Goal: Find specific page/section: Find specific page/section

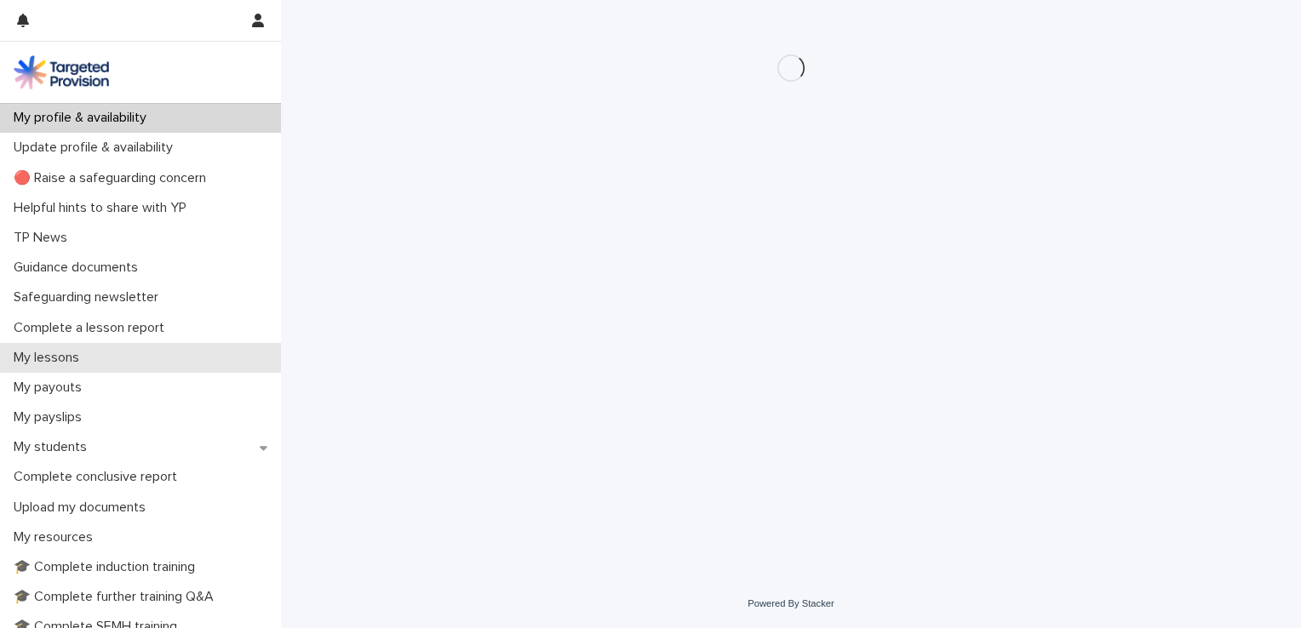
click at [45, 356] on p "My lessons" at bounding box center [50, 358] width 86 height 16
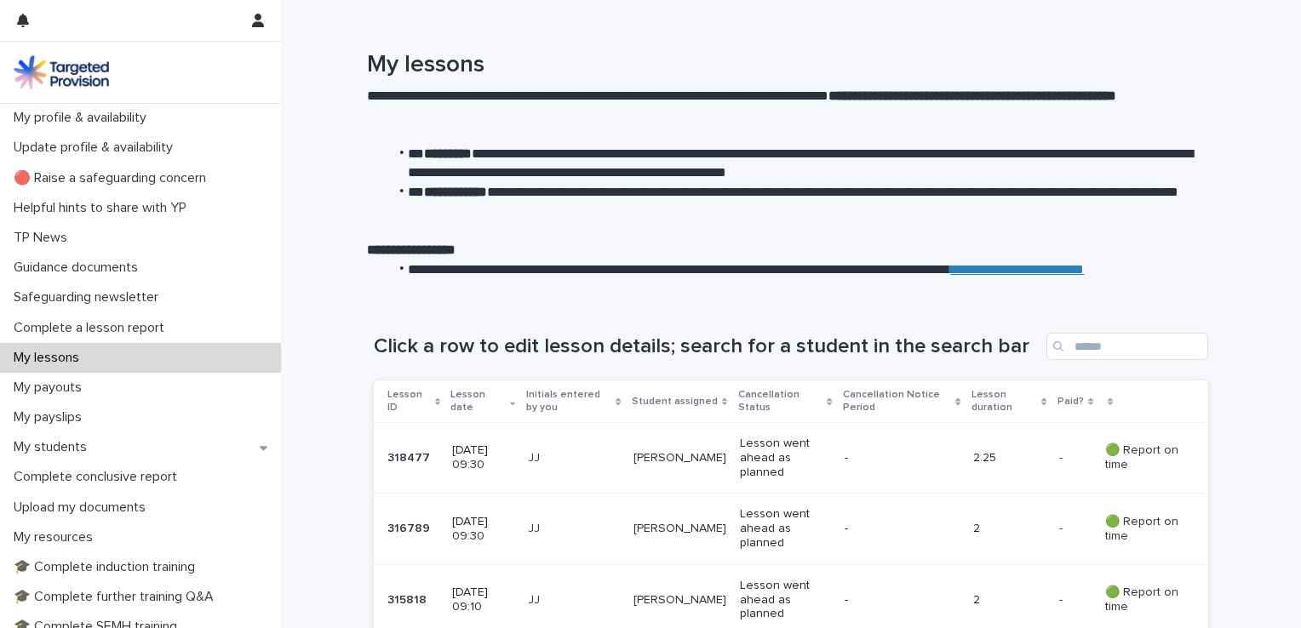
click at [45, 356] on p "My lessons" at bounding box center [50, 358] width 86 height 16
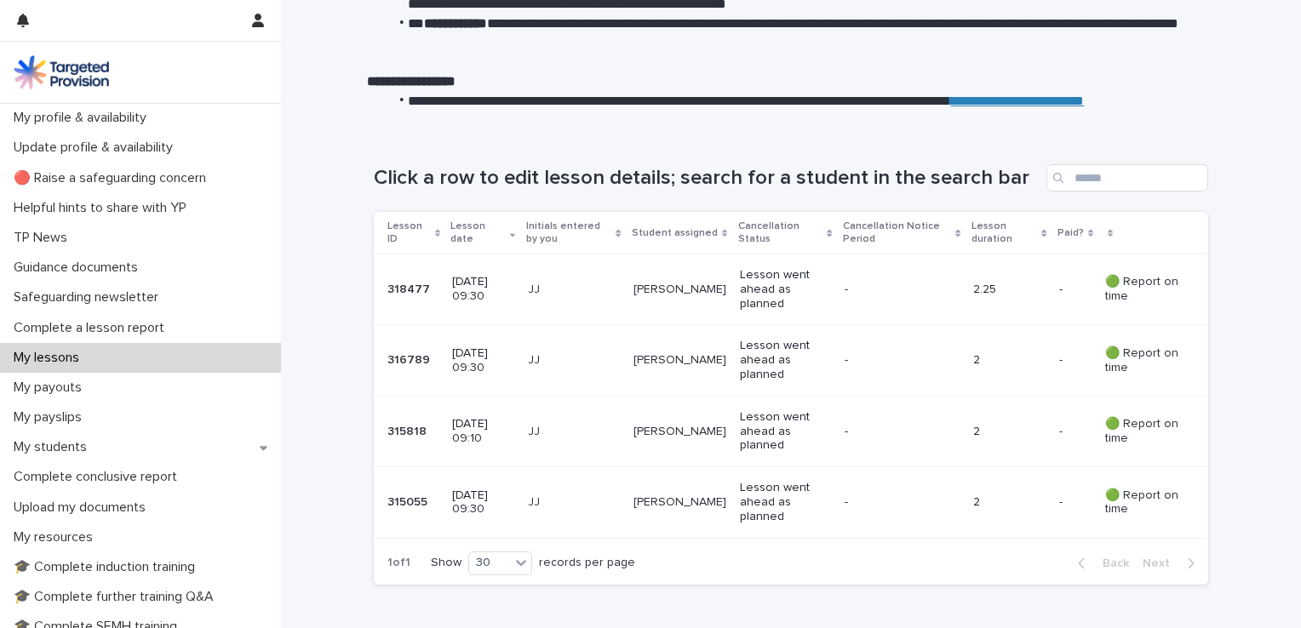
scroll to position [181, 0]
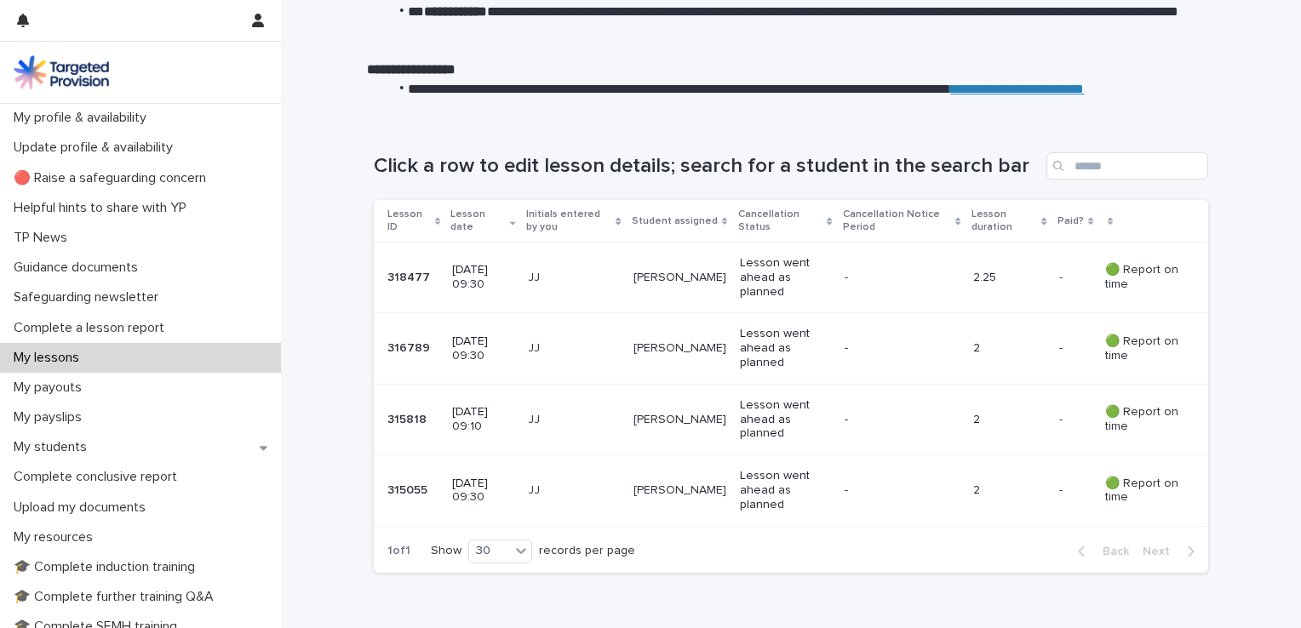
click at [764, 336] on p "Lesson went ahead as planned" at bounding box center [785, 348] width 91 height 43
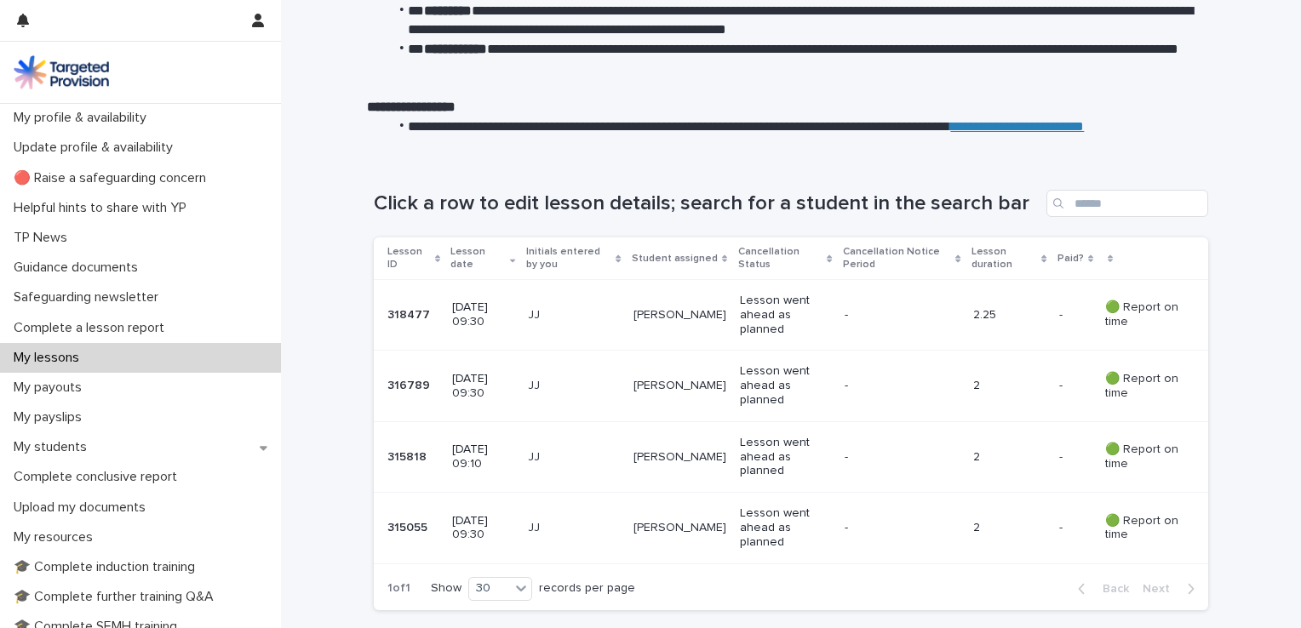
scroll to position [146, 0]
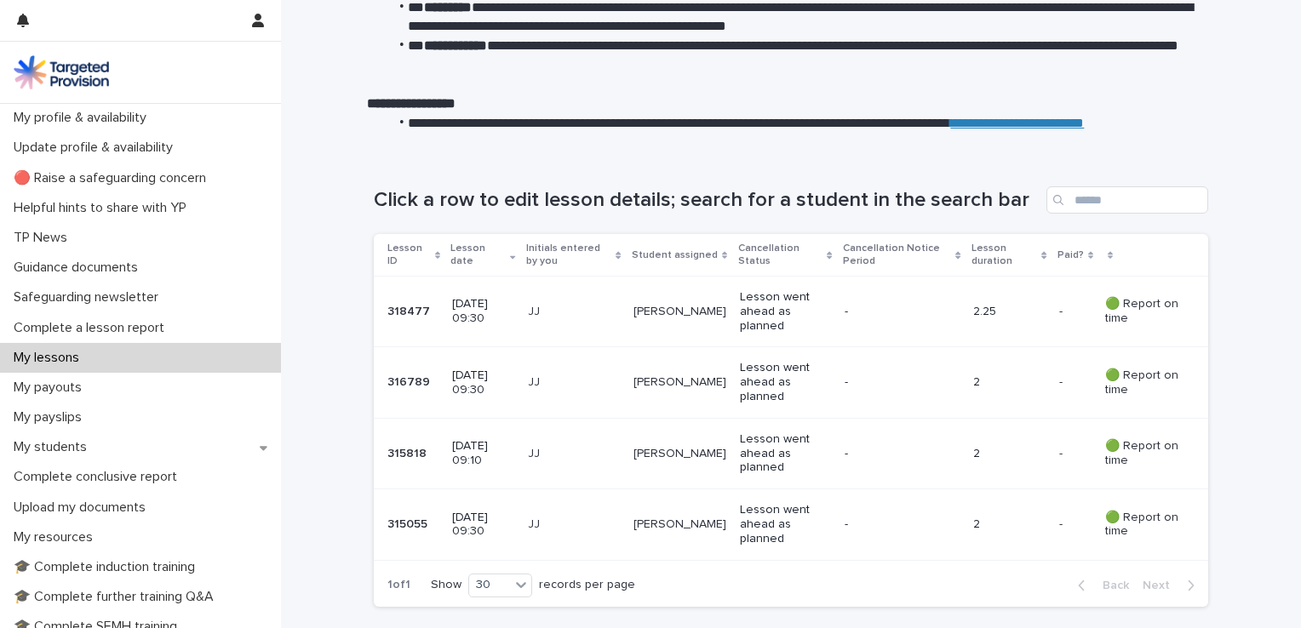
click at [493, 455] on p "[DATE] 09:10" at bounding box center [482, 453] width 61 height 29
